Goal: Book appointment/travel/reservation

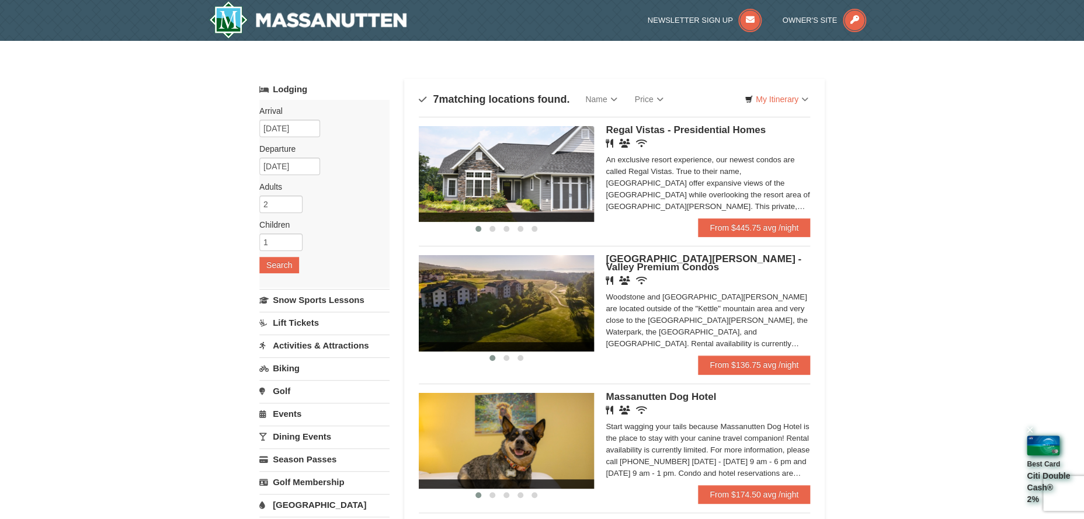
click at [503, 298] on img at bounding box center [506, 303] width 175 height 96
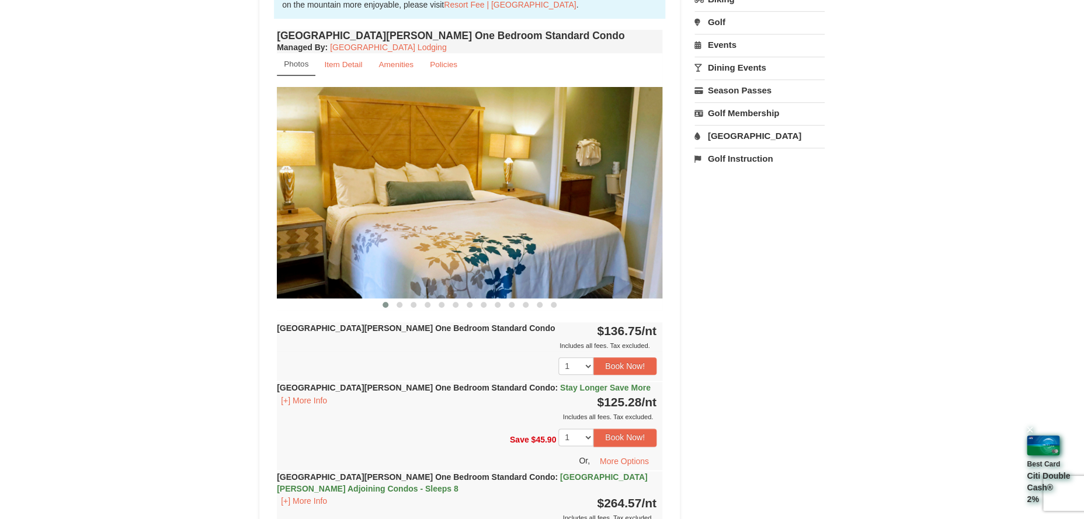
scroll to position [392, 0]
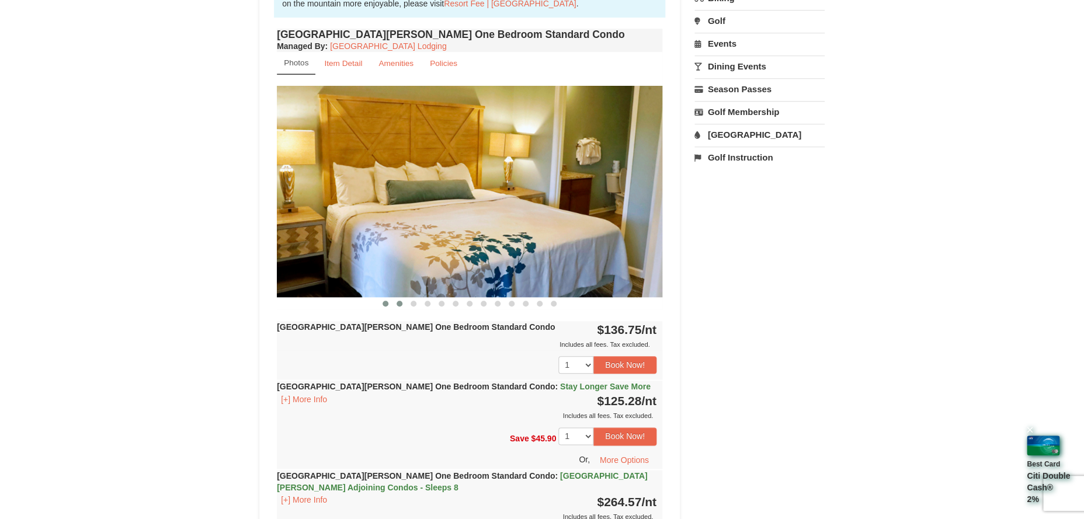
click at [401, 305] on span at bounding box center [400, 304] width 6 height 6
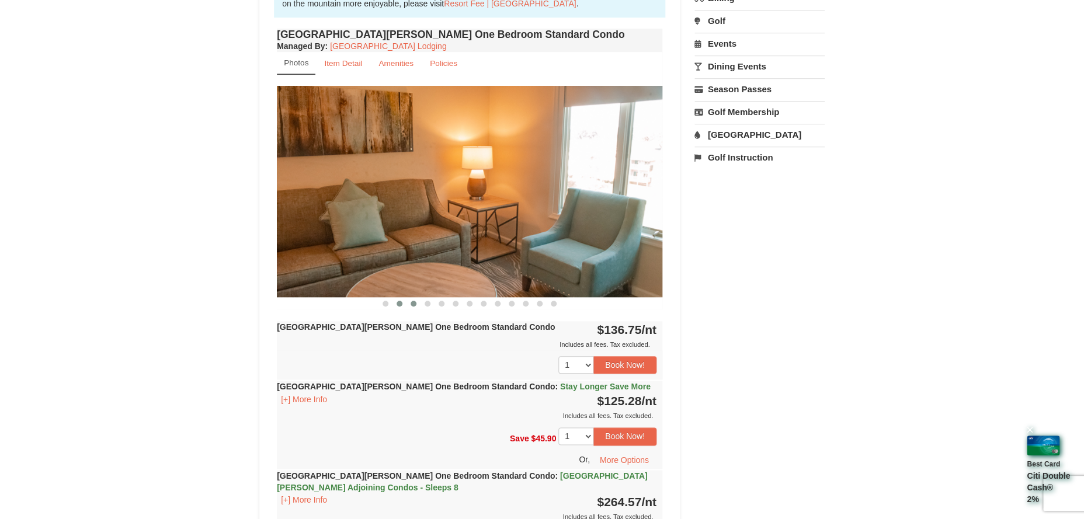
click at [415, 307] on button at bounding box center [413, 304] width 14 height 12
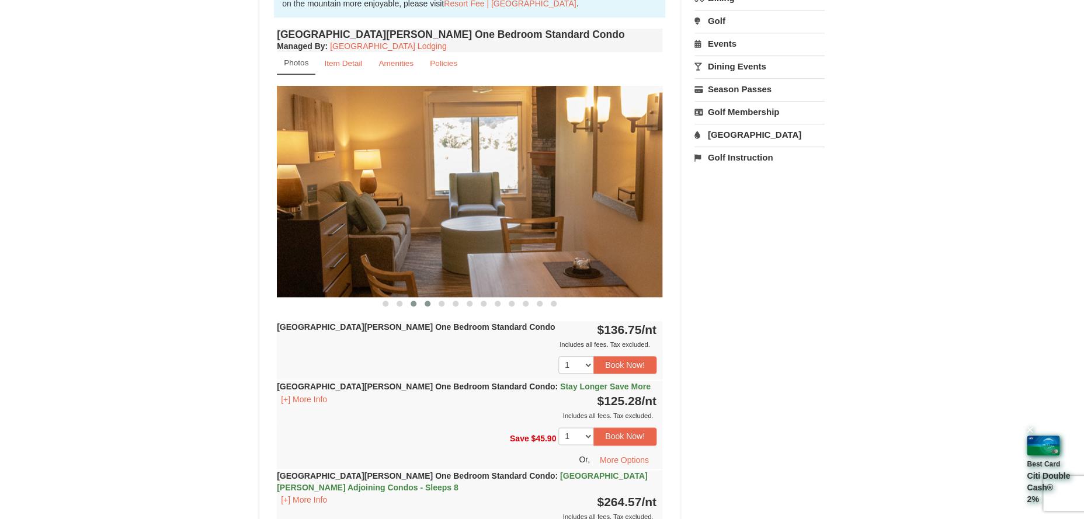
click at [425, 305] on span at bounding box center [428, 304] width 6 height 6
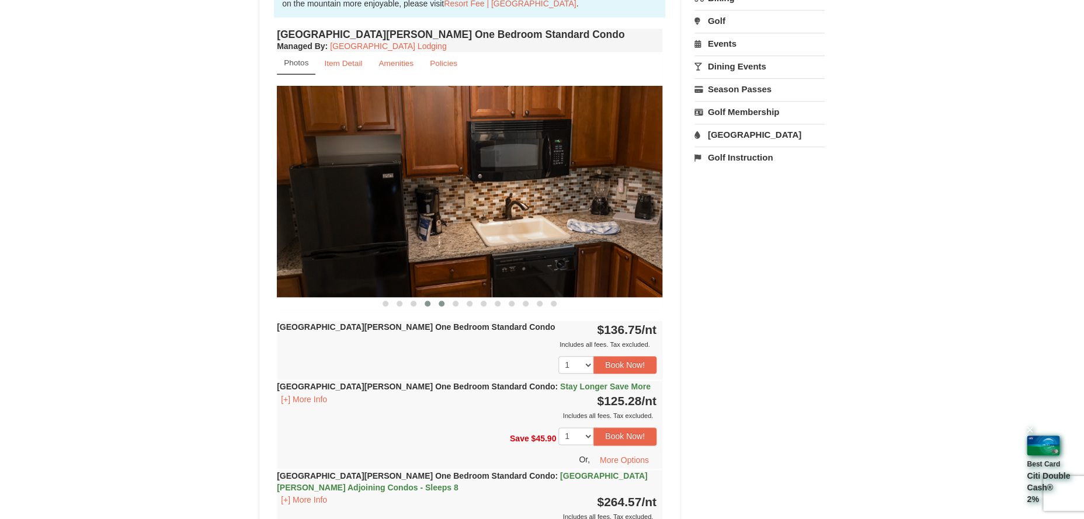
click at [441, 304] on span at bounding box center [442, 304] width 6 height 6
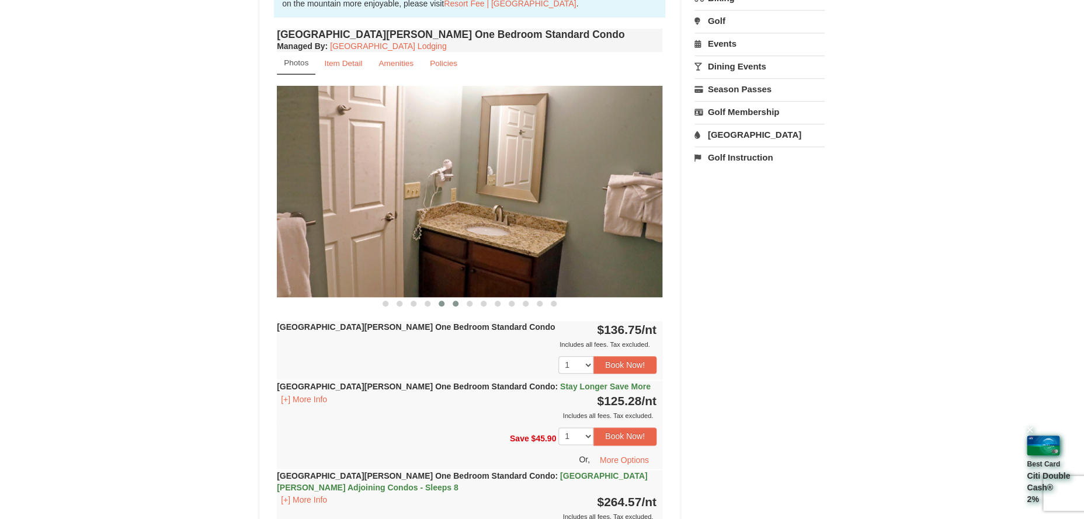
click at [457, 304] on span at bounding box center [456, 304] width 6 height 6
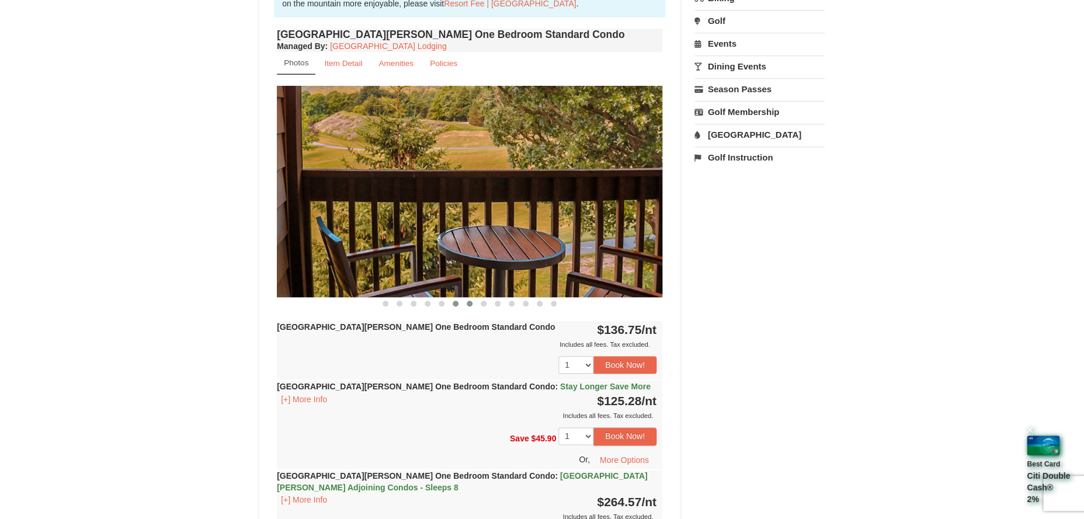
click at [472, 305] on button at bounding box center [470, 304] width 14 height 12
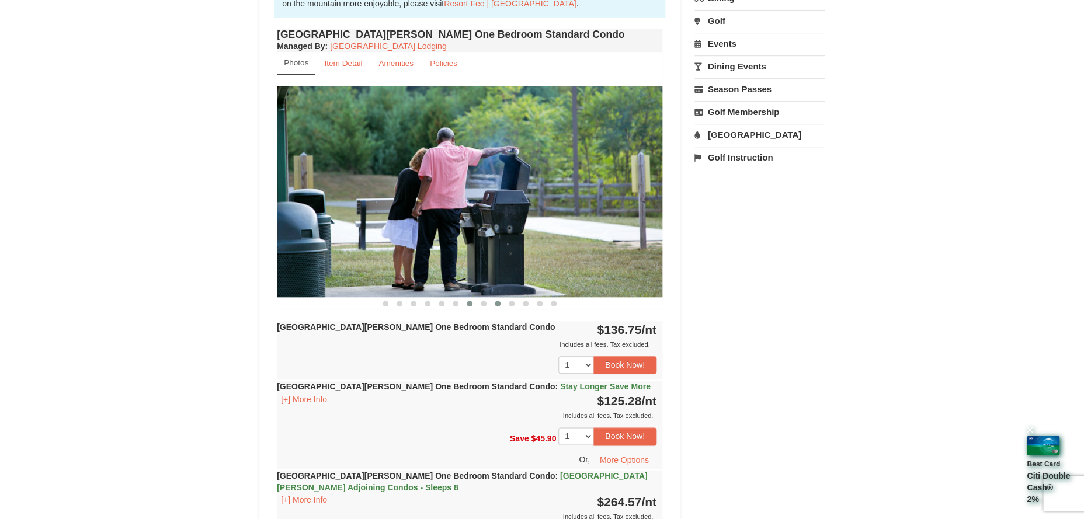
click at [493, 306] on button at bounding box center [498, 304] width 14 height 12
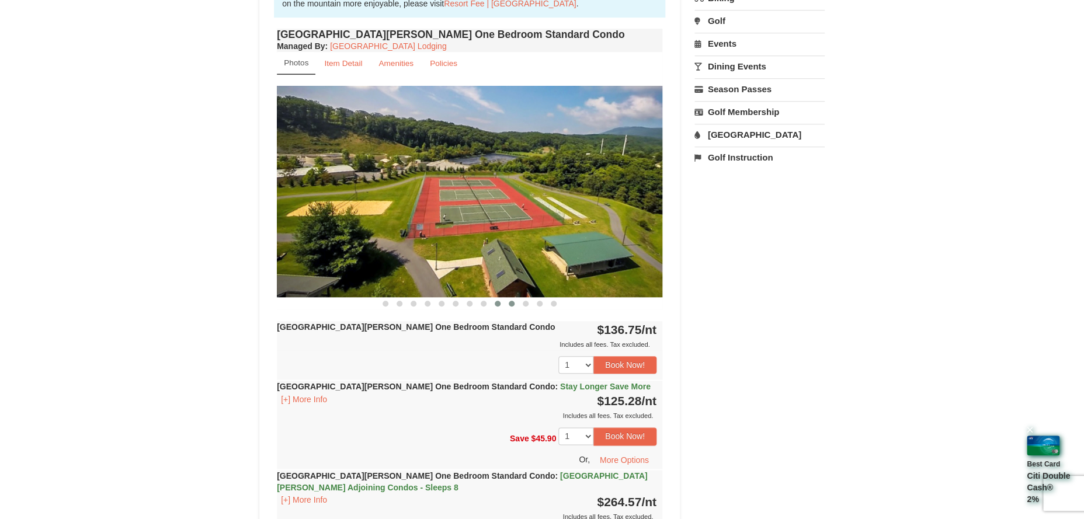
click at [509, 305] on span at bounding box center [512, 304] width 6 height 6
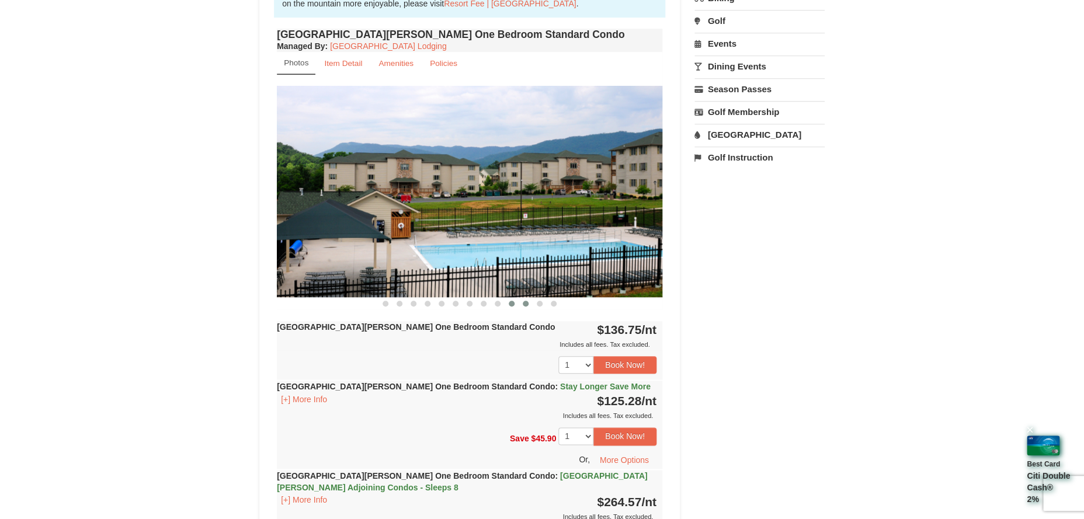
click at [527, 307] on button at bounding box center [526, 304] width 14 height 12
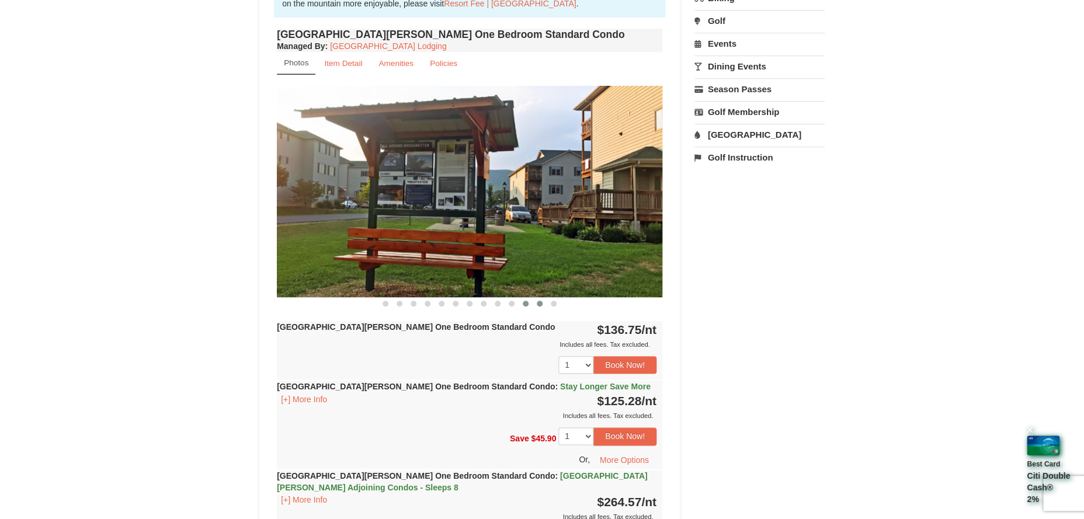
click at [538, 307] on button at bounding box center [540, 304] width 14 height 12
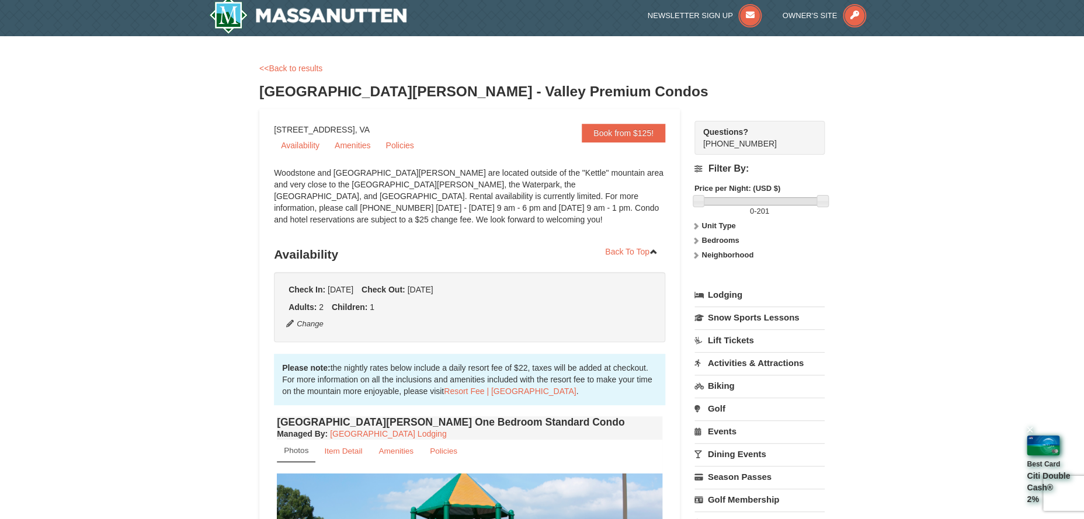
scroll to position [0, 0]
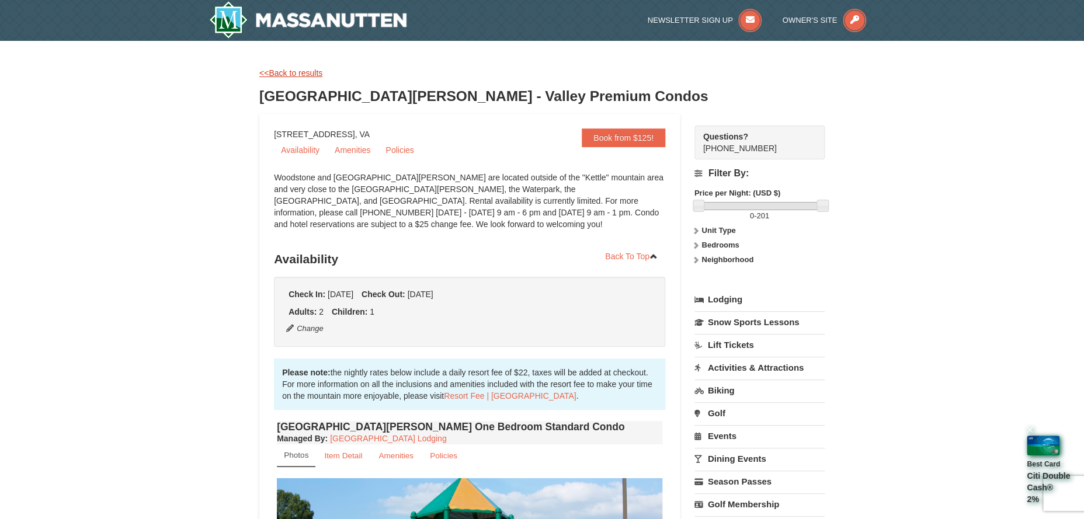
click at [307, 72] on link "<<Back to results" at bounding box center [290, 72] width 63 height 9
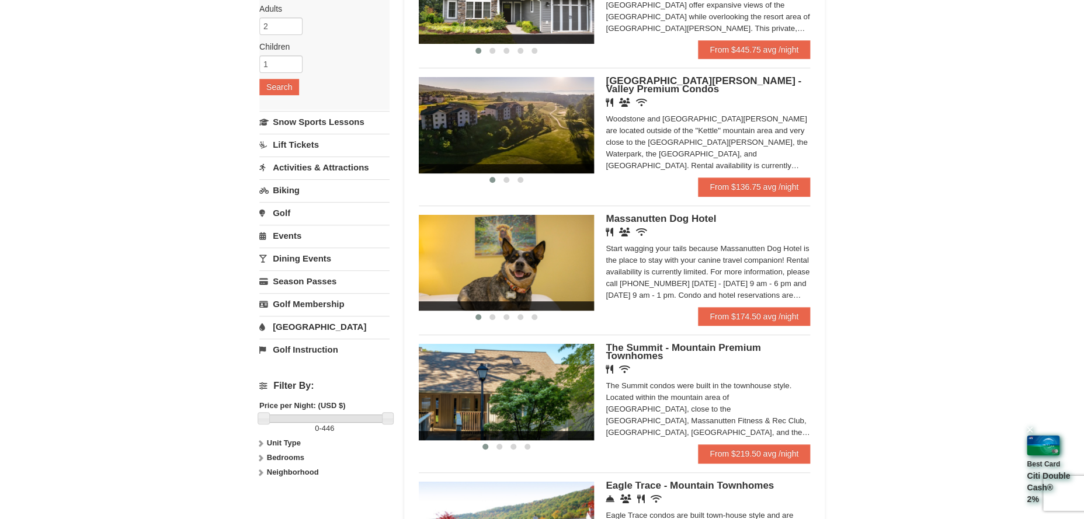
scroll to position [178, 0]
